Goal: Browse casually: Explore the website without a specific task or goal

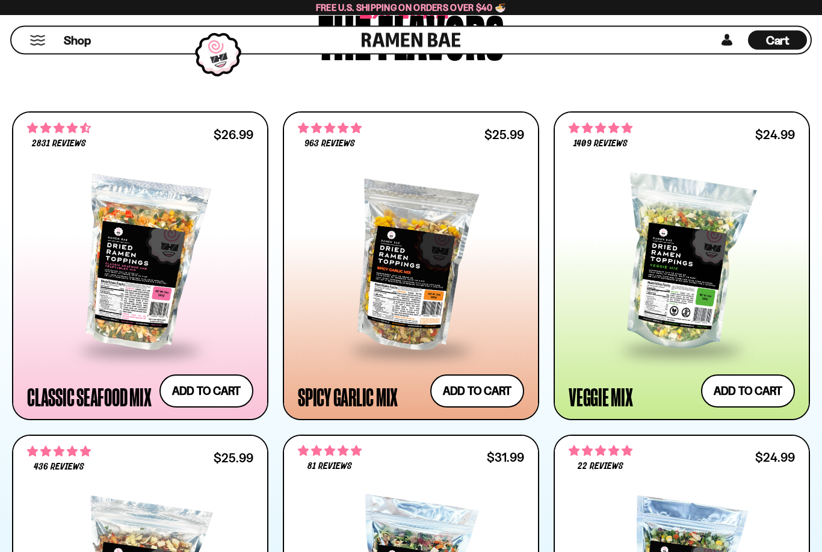
scroll to position [640, 0]
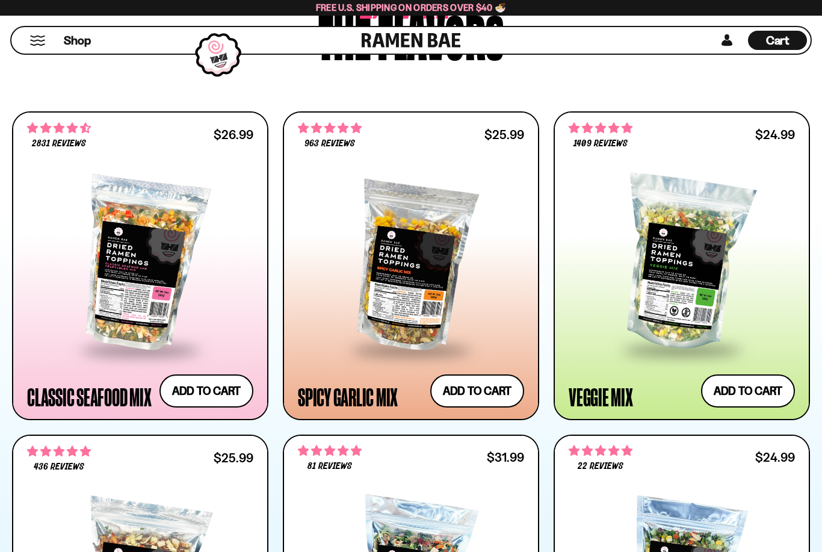
click at [167, 282] on div at bounding box center [140, 264] width 226 height 170
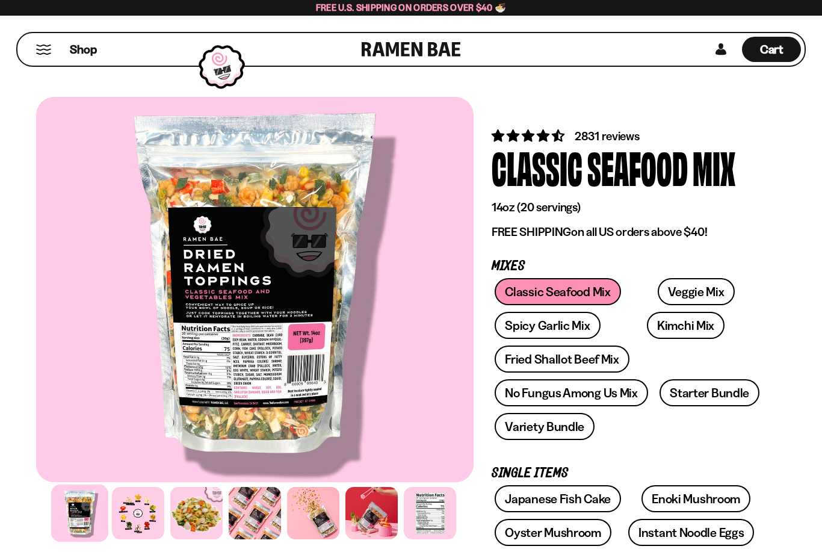
click at [210, 509] on div at bounding box center [196, 513] width 52 height 52
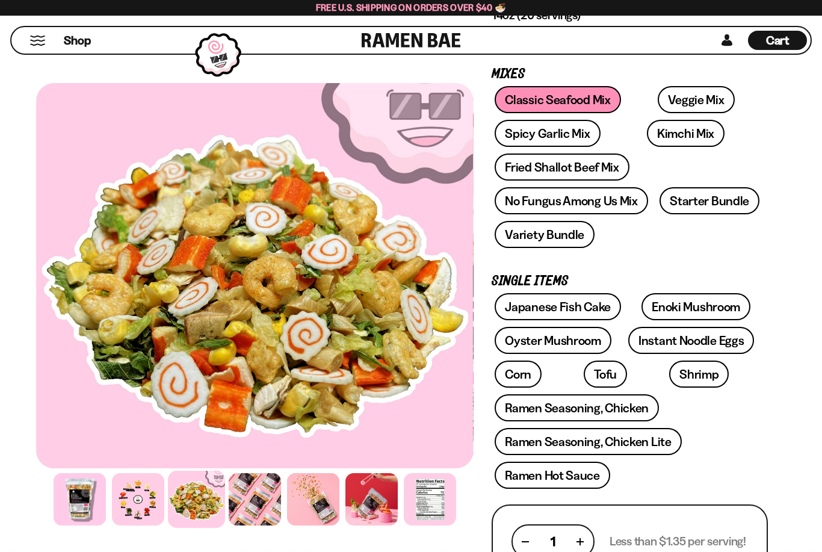
scroll to position [188, 0]
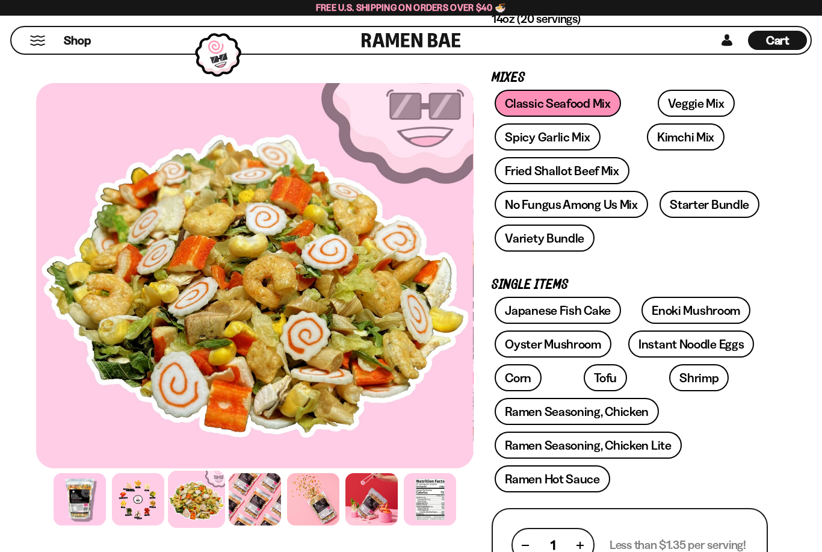
click at [709, 309] on link "Enoki Mushroom" at bounding box center [695, 310] width 109 height 27
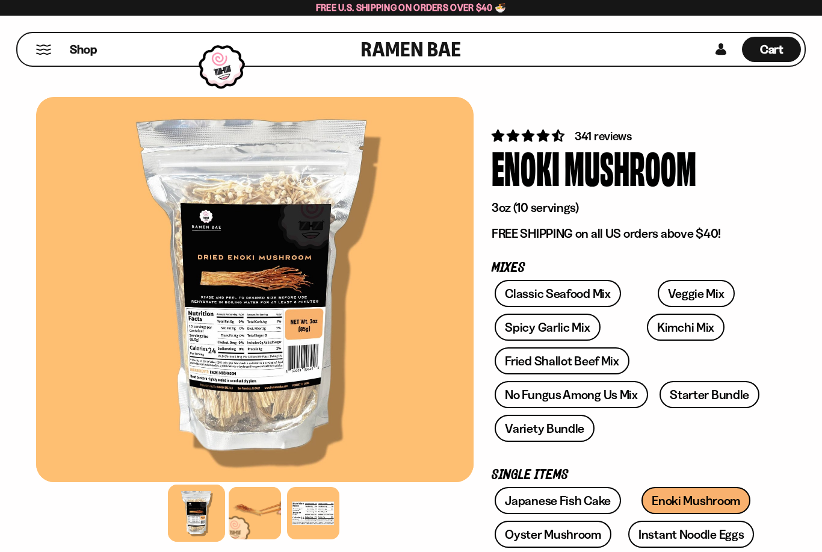
click at [593, 294] on link "Classic Seafood Mix" at bounding box center [558, 293] width 126 height 27
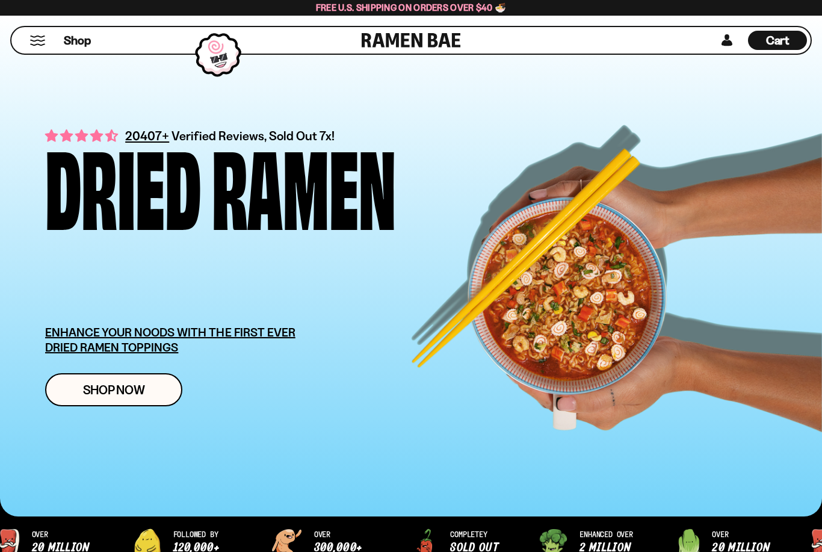
scroll to position [679, 0]
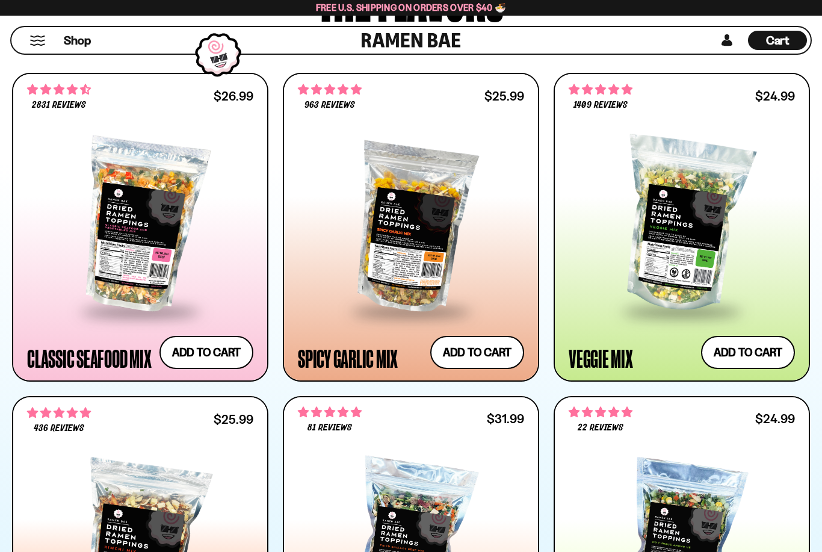
click at [690, 236] on div at bounding box center [682, 225] width 226 height 170
click at [421, 234] on div at bounding box center [411, 225] width 226 height 170
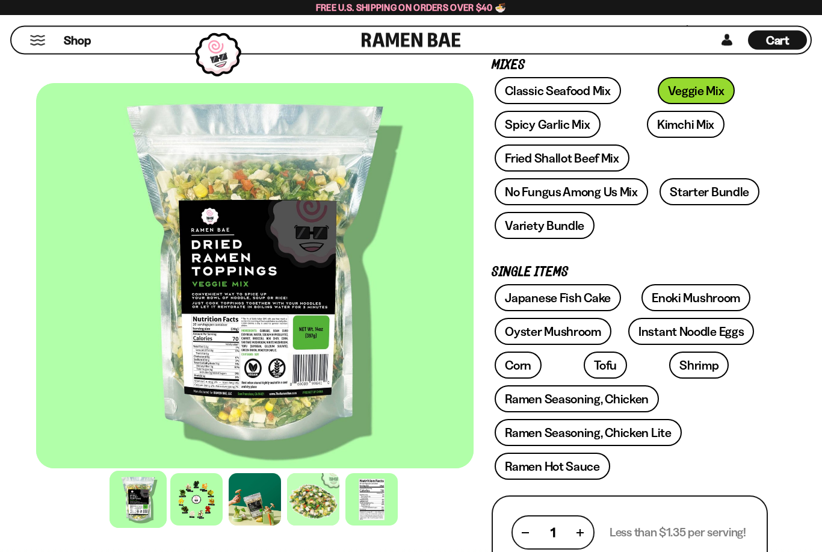
scroll to position [203, 0]
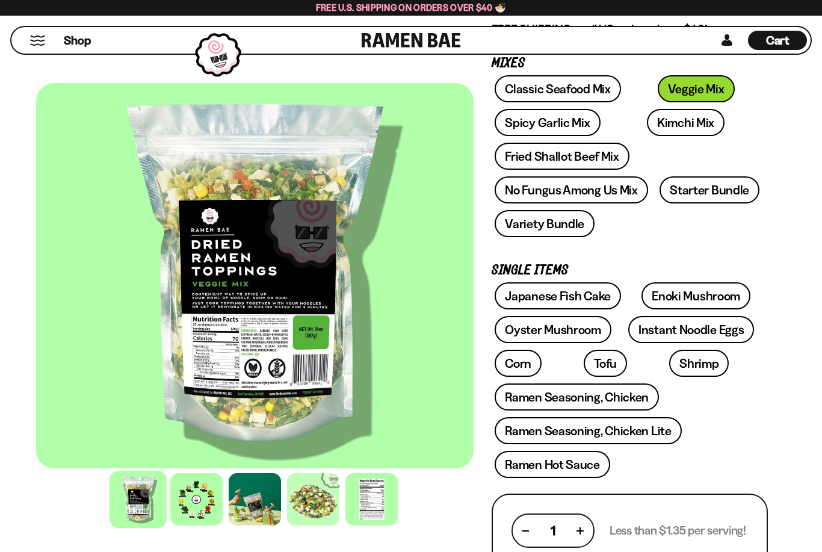
click at [316, 495] on div at bounding box center [313, 499] width 52 height 52
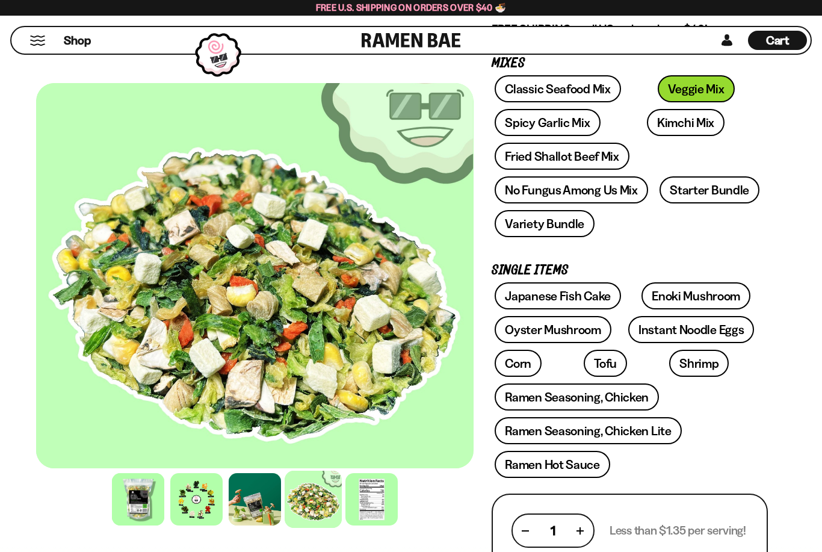
click at [378, 277] on div at bounding box center [254, 275] width 437 height 385
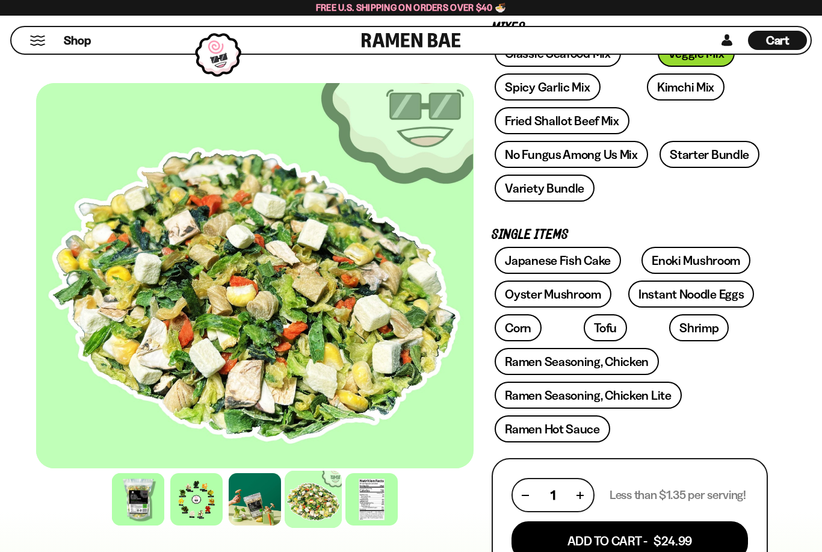
scroll to position [241, 0]
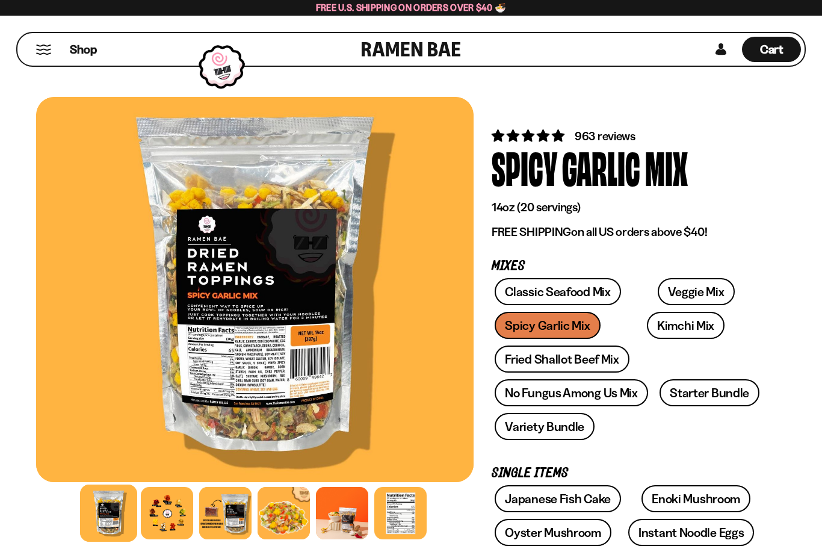
click at [295, 510] on div at bounding box center [284, 513] width 52 height 52
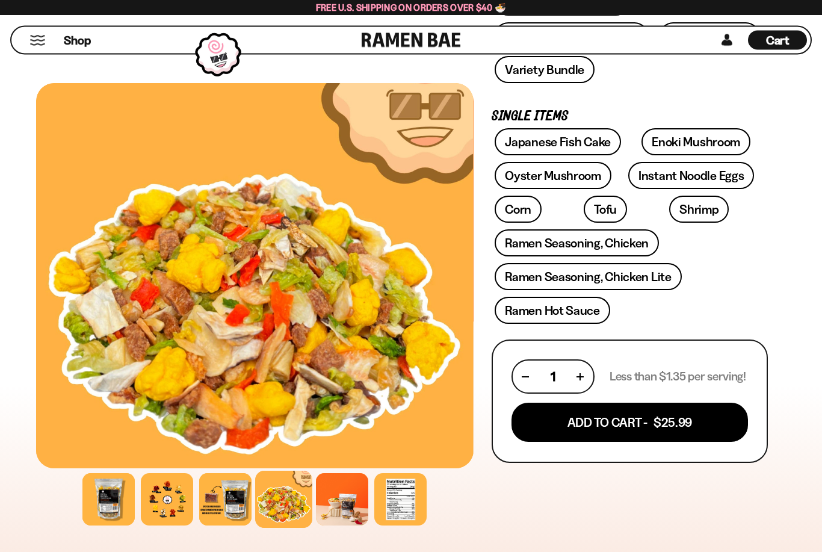
scroll to position [357, 0]
click at [344, 501] on div at bounding box center [342, 499] width 52 height 52
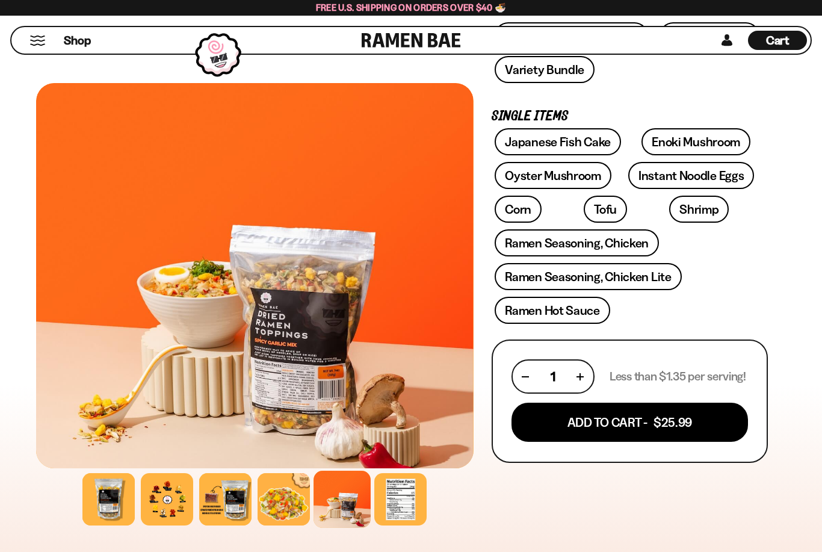
click at [280, 504] on div at bounding box center [284, 499] width 52 height 52
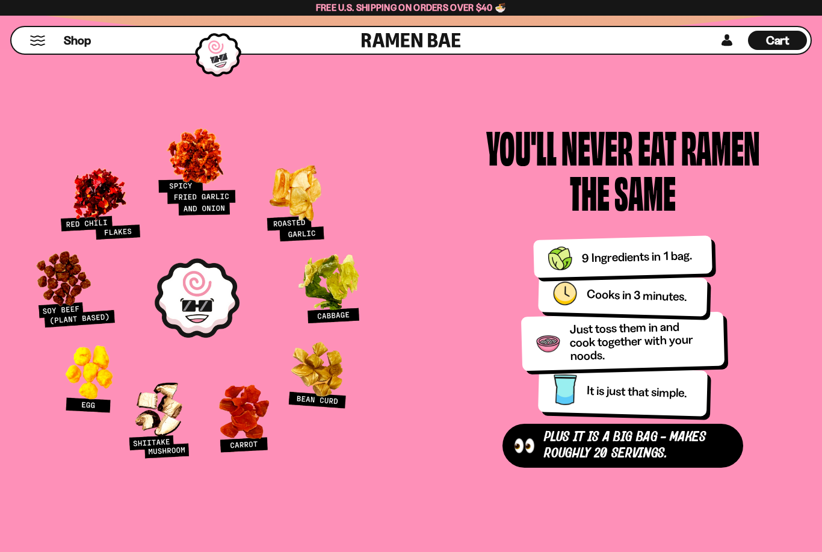
scroll to position [1425, 0]
